Goal: Find specific page/section: Find specific page/section

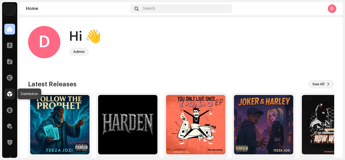
click at [11, 96] on span at bounding box center [9, 94] width 5 height 4
click at [10, 96] on span at bounding box center [9, 94] width 5 height 4
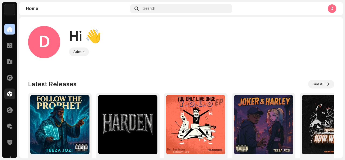
click at [10, 96] on span at bounding box center [9, 94] width 5 height 4
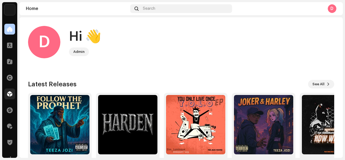
click at [10, 96] on span at bounding box center [9, 94] width 5 height 4
click at [9, 92] on span at bounding box center [9, 94] width 5 height 4
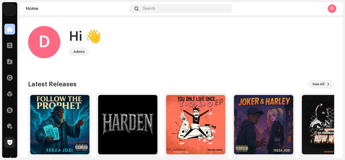
scroll to position [55, 0]
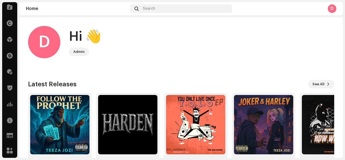
click at [10, 77] on div "Royalties" at bounding box center [9, 71] width 15 height 15
click at [11, 41] on span at bounding box center [9, 39] width 5 height 4
click at [9, 40] on span at bounding box center [9, 39] width 5 height 4
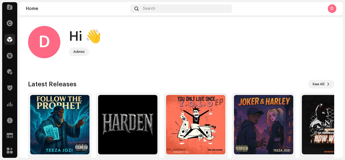
click at [9, 40] on span at bounding box center [9, 39] width 5 height 4
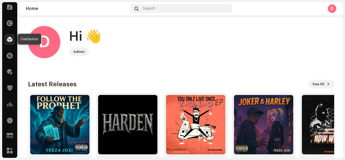
click at [11, 36] on div at bounding box center [9, 39] width 11 height 11
click at [10, 41] on span at bounding box center [9, 39] width 5 height 4
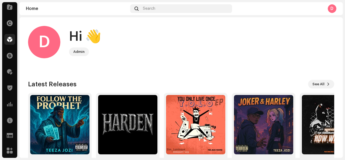
click at [10, 41] on span at bounding box center [9, 39] width 5 height 4
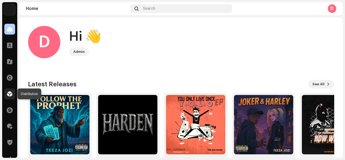
click at [8, 90] on div at bounding box center [9, 94] width 11 height 11
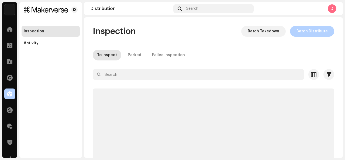
click at [9, 93] on span at bounding box center [9, 94] width 5 height 4
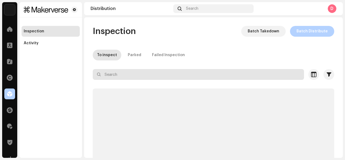
click at [123, 74] on input "text" at bounding box center [199, 74] width 212 height 11
drag, startPoint x: 123, startPoint y: 74, endPoint x: 114, endPoint y: 73, distance: 8.7
click at [123, 74] on input "text" at bounding box center [199, 74] width 212 height 11
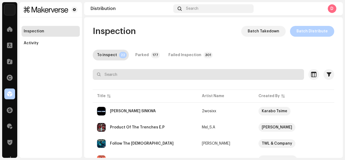
click at [115, 73] on input "text" at bounding box center [199, 74] width 212 height 11
paste input "VILLAGE BOY PART 3"
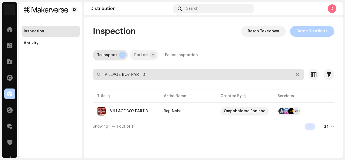
type input "VILLAGE BOY PART 3"
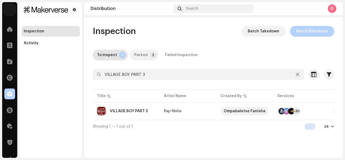
click at [146, 53] on p-tab "Parked 2" at bounding box center [144, 55] width 29 height 11
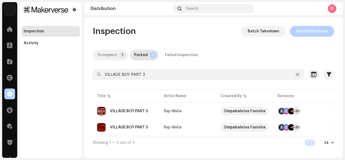
click at [119, 56] on p-badge "1" at bounding box center [122, 55] width 6 height 6
